Goal: Task Accomplishment & Management: Manage account settings

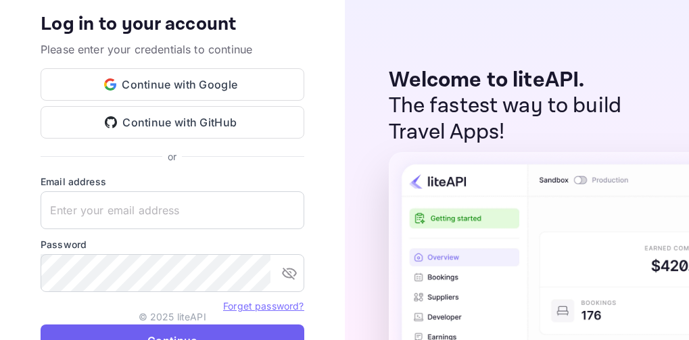
type input "[EMAIL_ADDRESS][DOMAIN_NAME]"
click at [255, 331] on button "Continue" at bounding box center [173, 340] width 264 height 32
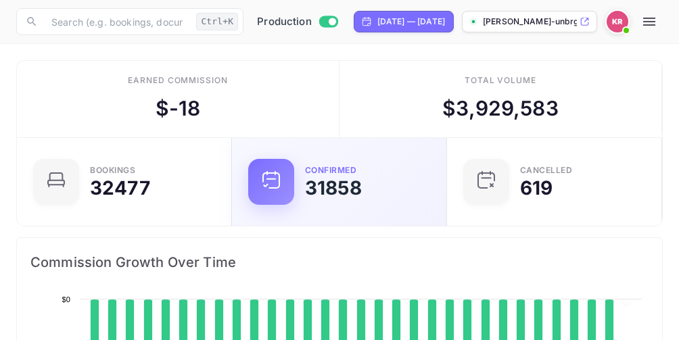
scroll to position [11, 11]
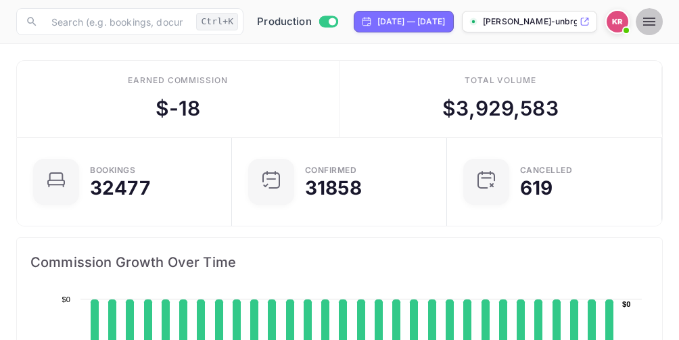
click at [655, 21] on icon "button" at bounding box center [649, 22] width 12 height 8
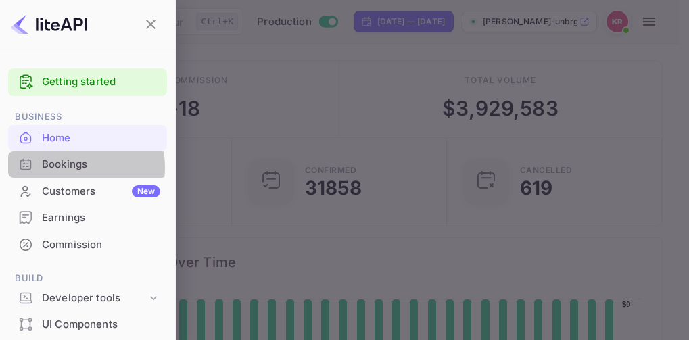
click at [64, 167] on div "Bookings" at bounding box center [101, 165] width 118 height 16
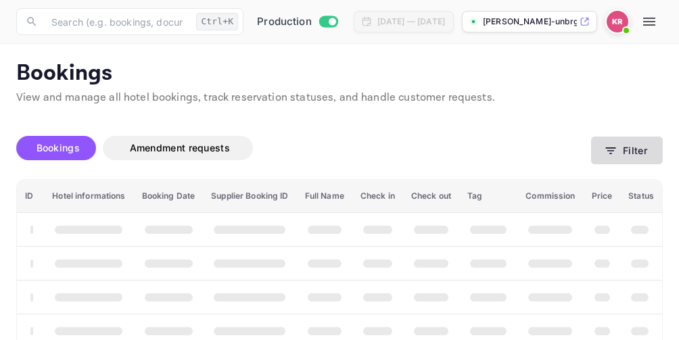
click at [610, 151] on icon "button" at bounding box center [611, 150] width 10 height 7
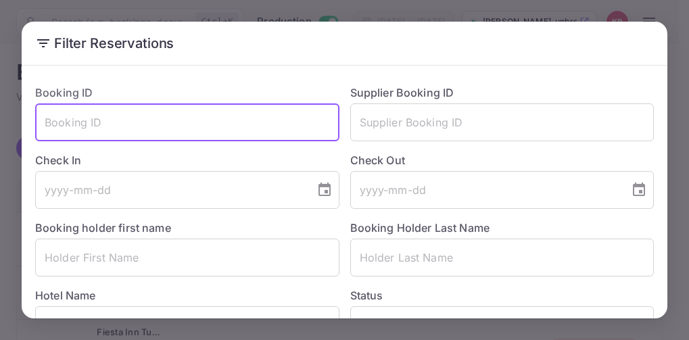
click at [53, 119] on input "text" at bounding box center [187, 122] width 304 height 38
paste input "0_pfSRoKV"
click at [45, 126] on input "0_pfSRoKV" at bounding box center [187, 122] width 304 height 38
click at [106, 118] on input "0_pfSRoKV" at bounding box center [187, 122] width 304 height 38
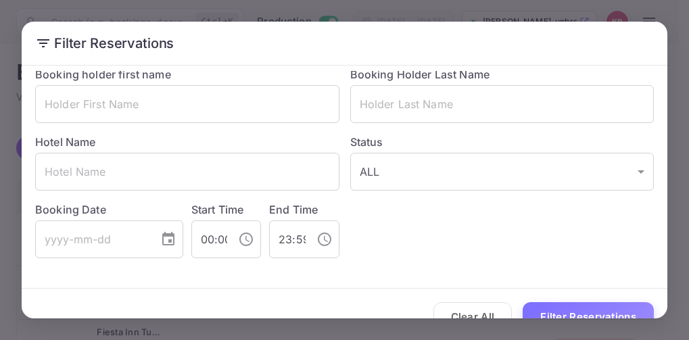
scroll to position [180, 0]
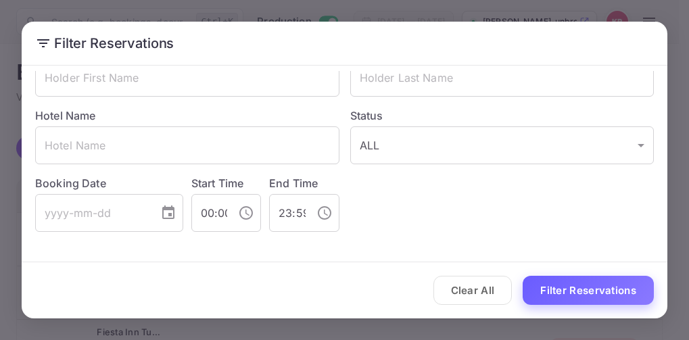
type input "0_pfSRoKV"
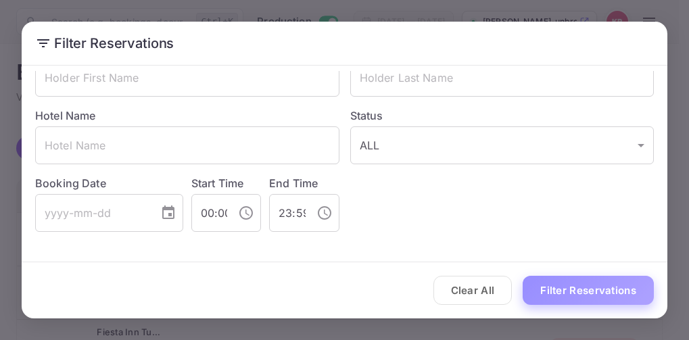
click at [570, 293] on button "Filter Reservations" at bounding box center [587, 290] width 131 height 29
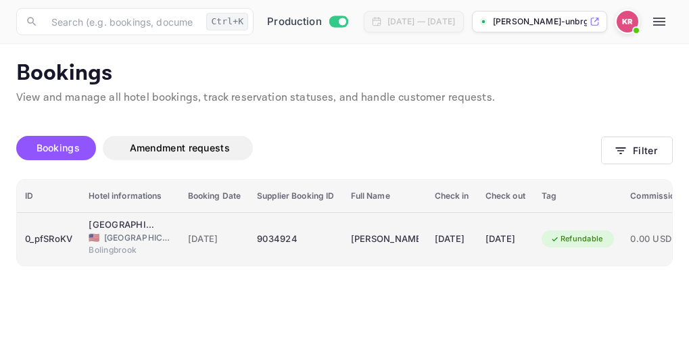
click at [222, 239] on span "23 Aug 2025" at bounding box center [214, 239] width 53 height 15
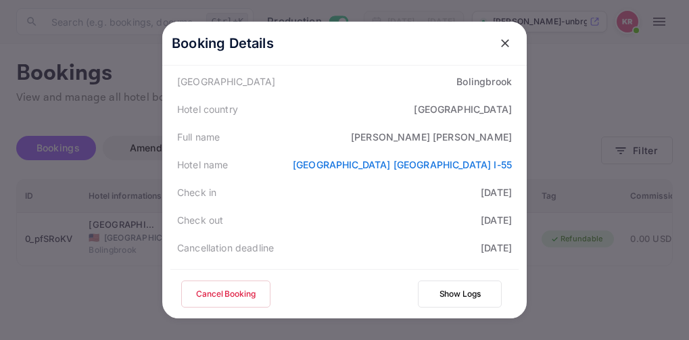
scroll to position [203, 0]
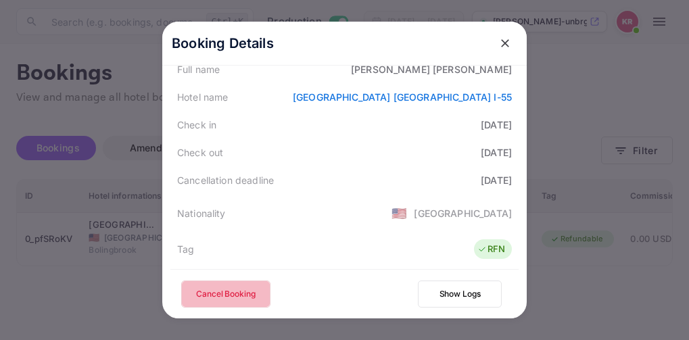
click at [217, 299] on button "Cancel Booking" at bounding box center [225, 293] width 89 height 27
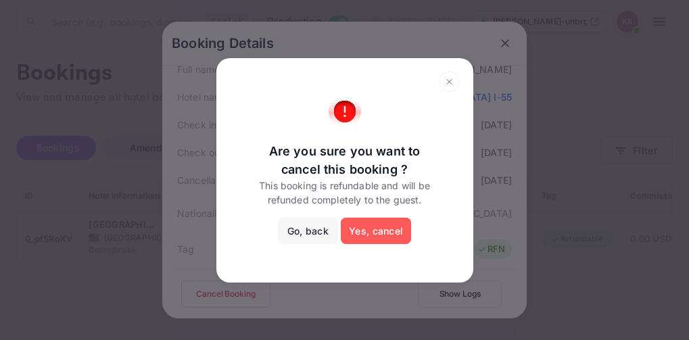
click at [370, 228] on button "Yes, cancel" at bounding box center [376, 231] width 70 height 27
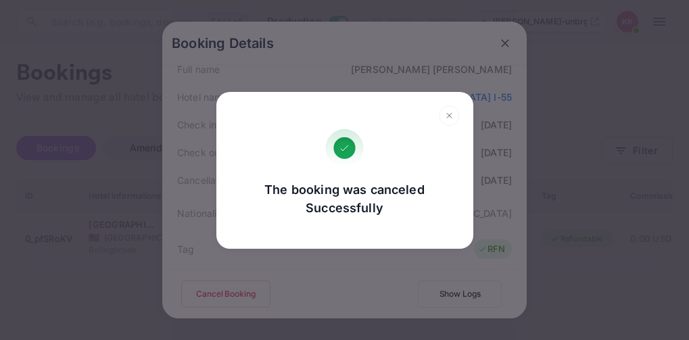
click at [452, 118] on icon at bounding box center [449, 115] width 21 height 20
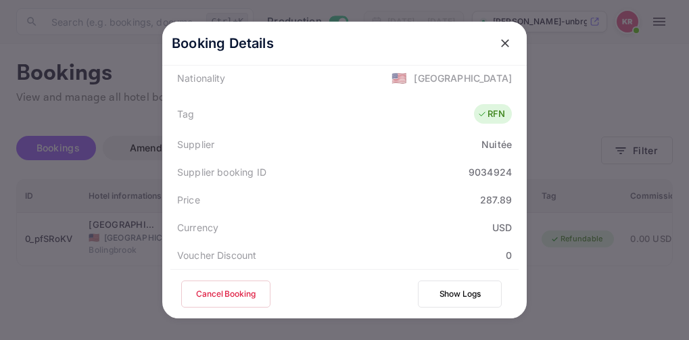
scroll to position [406, 0]
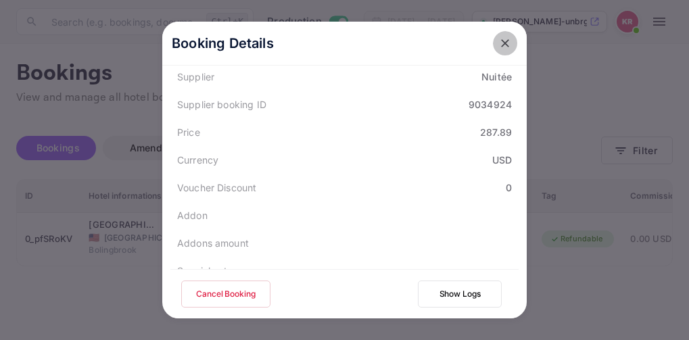
click at [501, 41] on icon "close" at bounding box center [505, 43] width 8 height 8
